Goal: Navigation & Orientation: Find specific page/section

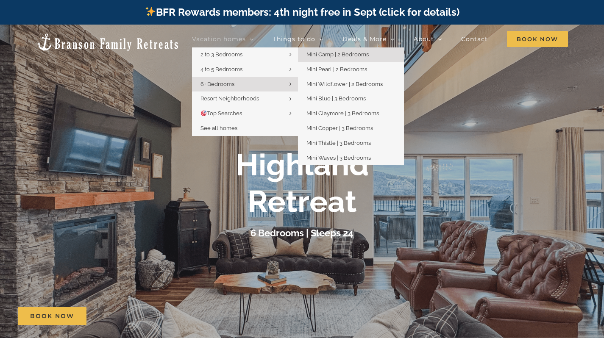
click at [316, 54] on span "Mini Camp | 2 Bedrooms" at bounding box center [338, 54] width 62 height 6
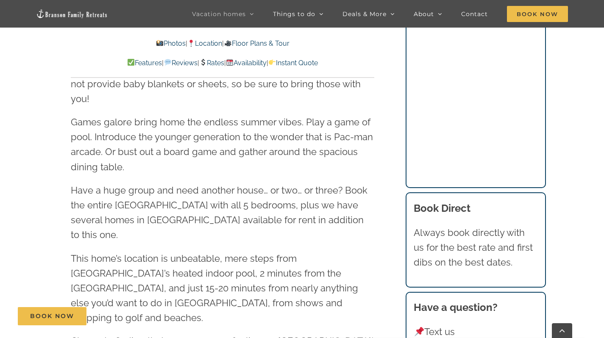
scroll to position [1391, 0]
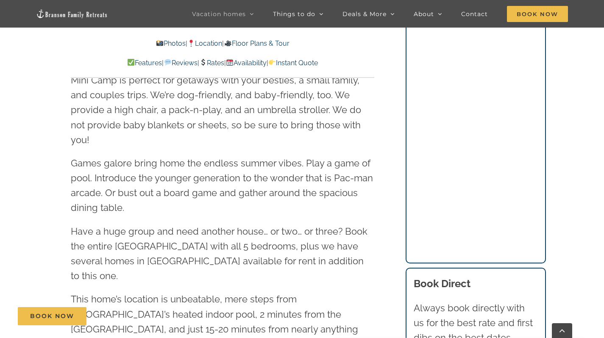
scroll to position [1391, 0]
